Goal: Information Seeking & Learning: Learn about a topic

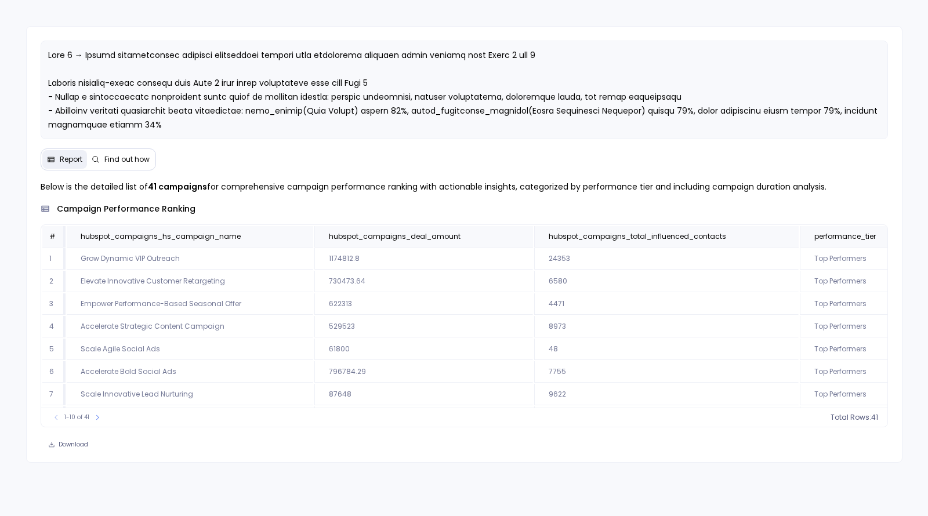
click at [103, 147] on div "Report Find out how Below is the detailed list of 41 campaigns for comprehensiv…" at bounding box center [464, 244] width 877 height 437
click at [119, 168] on div "Report Find out how" at bounding box center [98, 160] width 115 height 22
click at [118, 161] on span "Find out how" at bounding box center [126, 159] width 45 height 9
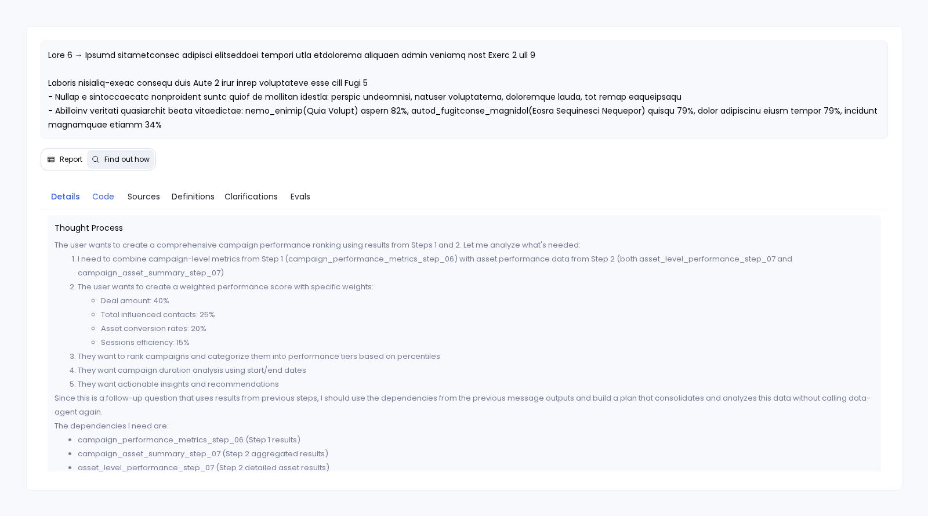
click at [99, 193] on span "Code" at bounding box center [103, 196] width 22 height 13
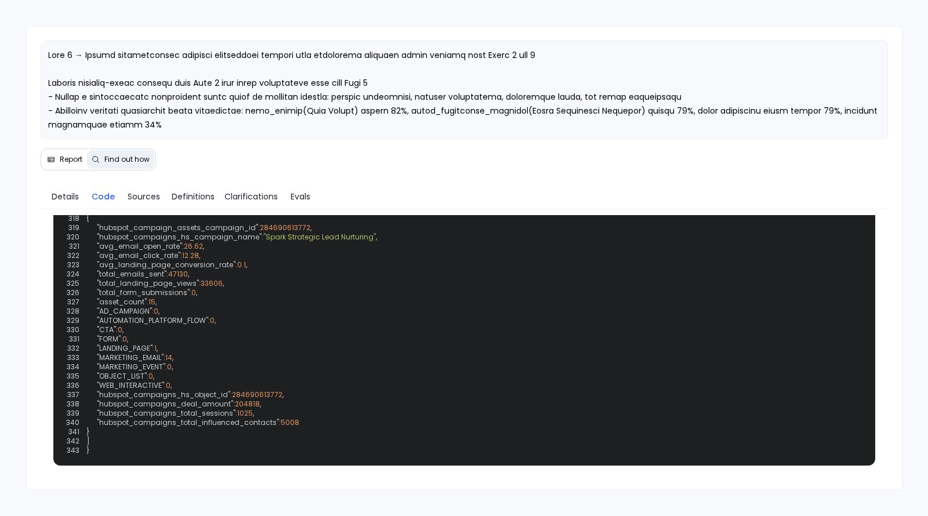
scroll to position [3615, 0]
click at [139, 177] on div "Report Find out how Details Code Sources Definitions Clarifications Evals Code …" at bounding box center [464, 258] width 877 height 465
click at [139, 187] on link "Sources" at bounding box center [144, 196] width 46 height 24
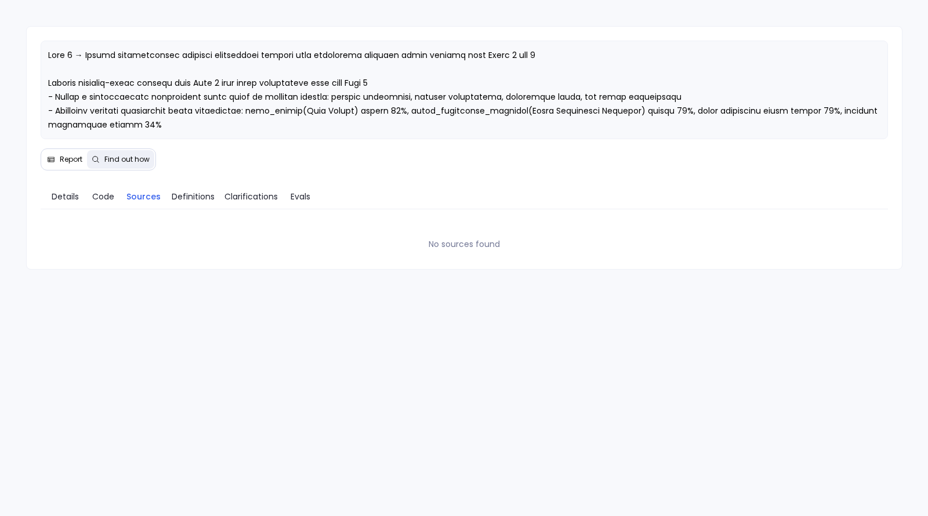
scroll to position [0, 0]
click at [186, 191] on span "Definitions" at bounding box center [193, 196] width 43 height 13
click at [248, 196] on span "Clarifications" at bounding box center [250, 196] width 53 height 13
click at [306, 196] on span "Evals" at bounding box center [301, 196] width 20 height 13
click at [64, 161] on span "Report" at bounding box center [71, 159] width 23 height 9
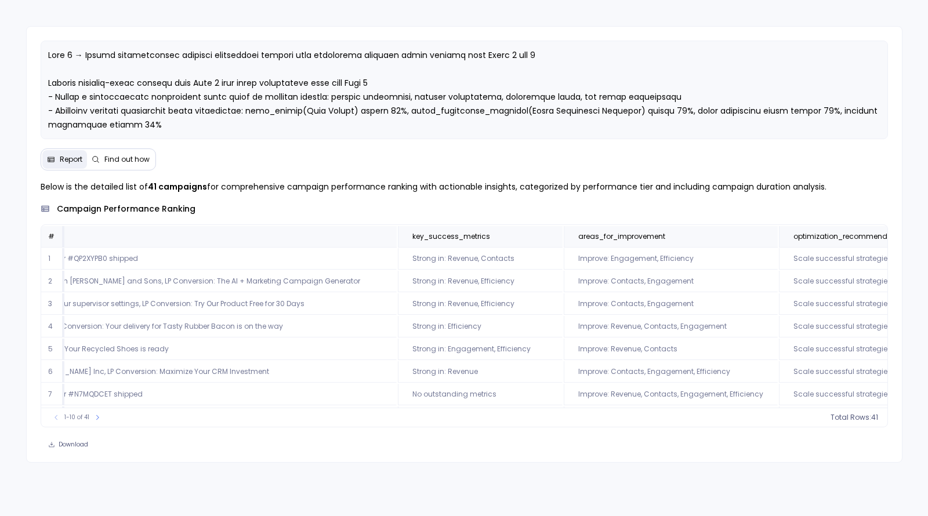
scroll to position [66, 2077]
